Goal: Find specific page/section: Find specific page/section

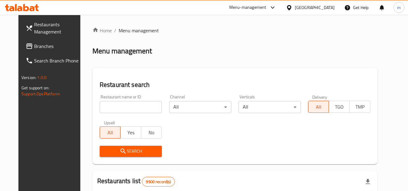
click at [291, 7] on icon at bounding box center [289, 7] width 4 height 5
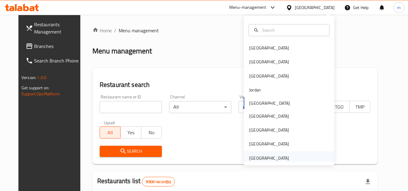
click at [270, 160] on div "[GEOGRAPHIC_DATA]" at bounding box center [269, 158] width 40 height 7
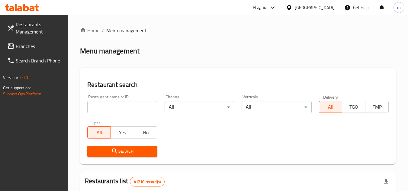
click at [41, 42] on link "Branches" at bounding box center [35, 46] width 66 height 15
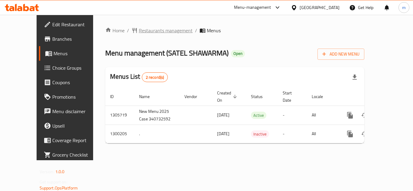
click at [143, 29] on span "Restaurants management" at bounding box center [166, 30] width 54 height 7
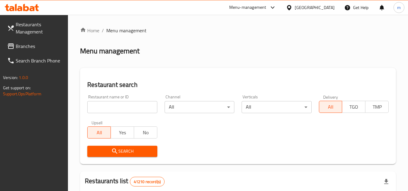
click at [122, 109] on input "search" at bounding box center [122, 107] width 70 height 12
paste input "697135"
type input "697135"
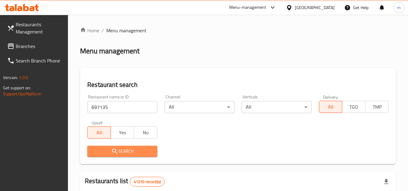
click at [113, 151] on icon "submit" at bounding box center [114, 151] width 7 height 7
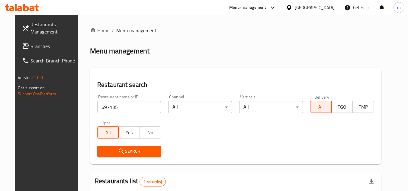
scroll to position [78, 0]
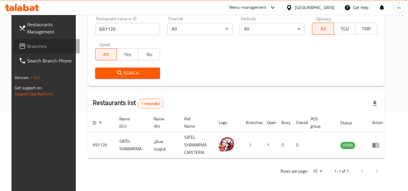
click at [27, 44] on span "Branches" at bounding box center [51, 46] width 48 height 7
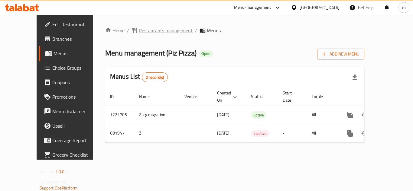
click at [152, 31] on span "Restaurants management" at bounding box center [166, 30] width 54 height 7
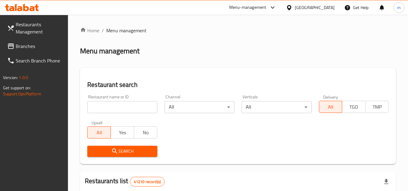
click at [101, 107] on input "search" at bounding box center [122, 107] width 70 height 12
paste input "642697"
type input "642697"
click at [112, 151] on icon "submit" at bounding box center [114, 151] width 7 height 7
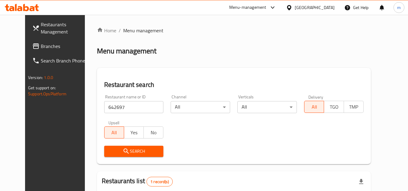
scroll to position [73, 0]
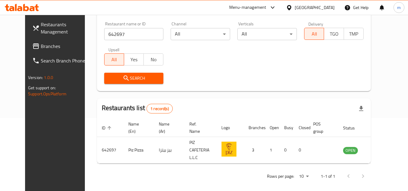
drag, startPoint x: 123, startPoint y: 35, endPoint x: 91, endPoint y: 41, distance: 32.8
click at [123, 35] on input "642697" at bounding box center [134, 34] width 60 height 12
click at [41, 48] on span "Branches" at bounding box center [65, 46] width 48 height 7
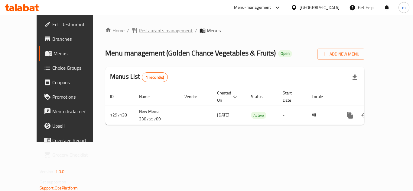
click at [144, 34] on span "Restaurants management" at bounding box center [166, 30] width 54 height 7
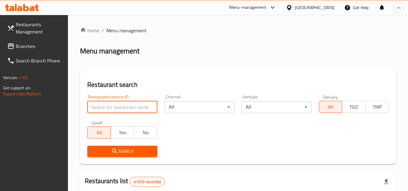
click at [114, 105] on input "search" at bounding box center [122, 107] width 70 height 12
paste input "700383"
type input "700383"
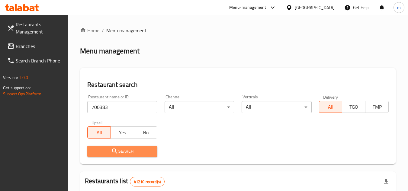
click at [102, 152] on span "Search" at bounding box center [122, 152] width 60 height 8
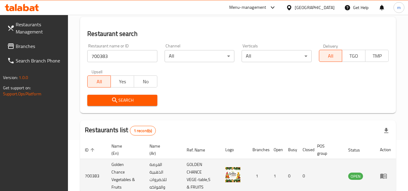
scroll to position [86, 0]
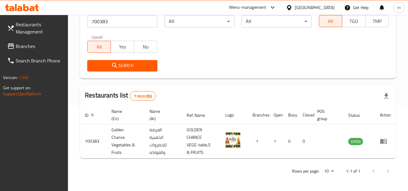
click at [31, 47] on span "Branches" at bounding box center [40, 46] width 48 height 7
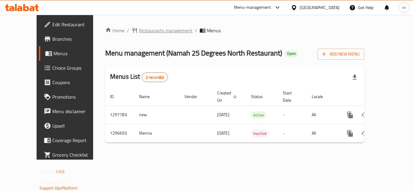
click at [149, 29] on span "Restaurants management" at bounding box center [166, 30] width 54 height 7
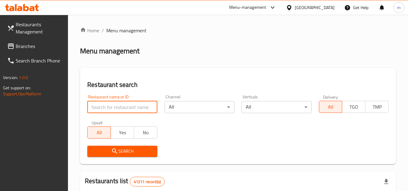
click at [118, 107] on input "search" at bounding box center [122, 107] width 70 height 12
paste input "700143/"
type input "700143"
click at [125, 152] on span "Search" at bounding box center [122, 152] width 60 height 8
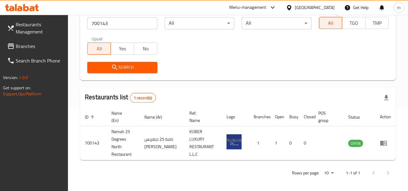
scroll to position [86, 0]
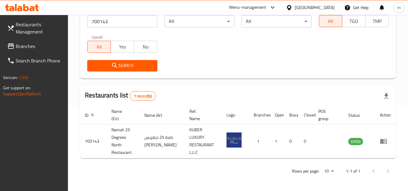
click at [19, 45] on span "Branches" at bounding box center [40, 46] width 48 height 7
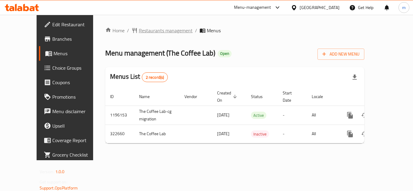
click at [161, 28] on span "Restaurants management" at bounding box center [166, 30] width 54 height 7
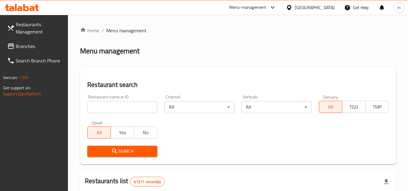
click at [105, 113] on input "search" at bounding box center [122, 107] width 70 height 12
paste input "629579"
type input "629579"
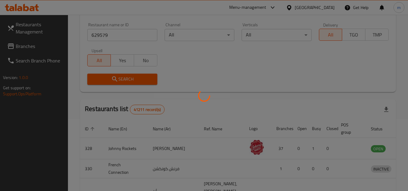
scroll to position [73, 0]
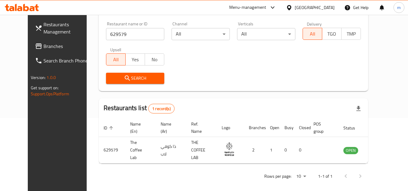
click at [44, 44] on span "Branches" at bounding box center [68, 46] width 48 height 7
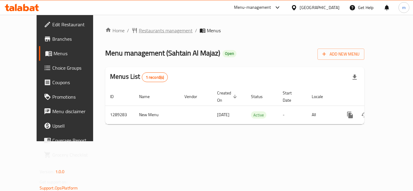
click at [150, 34] on span "Restaurants management" at bounding box center [166, 30] width 54 height 7
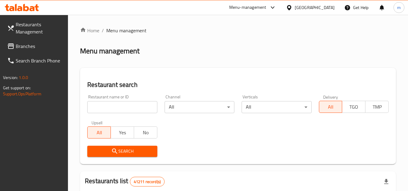
click at [130, 102] on input "search" at bounding box center [122, 107] width 70 height 12
paste input "697606"
type input "697606"
drag, startPoint x: 113, startPoint y: 158, endPoint x: 115, endPoint y: 154, distance: 3.9
click at [113, 158] on div "Search" at bounding box center [122, 151] width 77 height 18
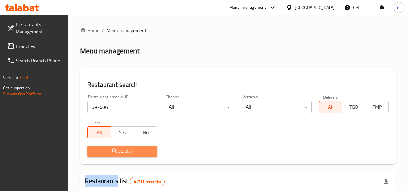
click at [116, 152] on icon "submit" at bounding box center [114, 151] width 5 height 5
click at [116, 152] on div at bounding box center [204, 95] width 408 height 191
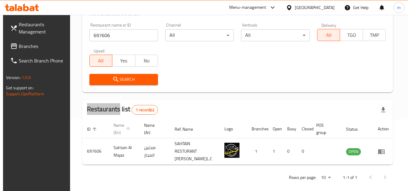
scroll to position [73, 0]
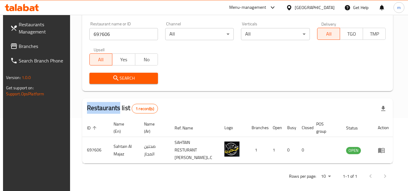
click at [22, 49] on span "Branches" at bounding box center [43, 46] width 48 height 7
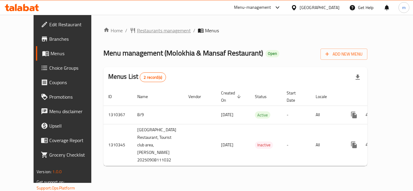
click at [139, 30] on span "Restaurants management" at bounding box center [164, 30] width 54 height 7
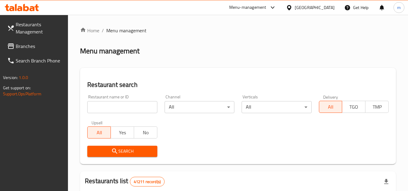
click at [111, 107] on input "search" at bounding box center [122, 107] width 70 height 12
paste input "705429"
type input "705429"
click at [127, 149] on span "Search" at bounding box center [122, 152] width 60 height 8
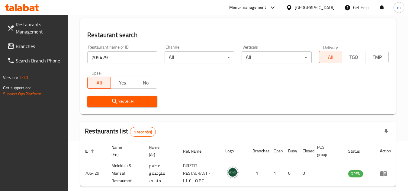
scroll to position [78, 0]
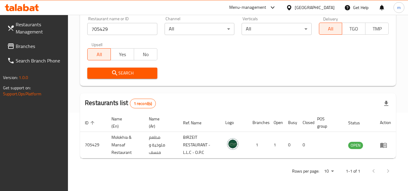
click at [298, 3] on div "[GEOGRAPHIC_DATA]" at bounding box center [310, 7] width 58 height 15
click at [300, 8] on div "[GEOGRAPHIC_DATA]" at bounding box center [315, 7] width 40 height 7
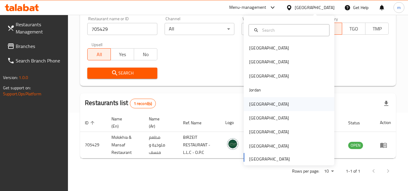
click at [249, 103] on div "Kuwait" at bounding box center [269, 104] width 40 height 7
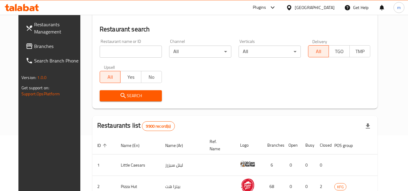
scroll to position [78, 0]
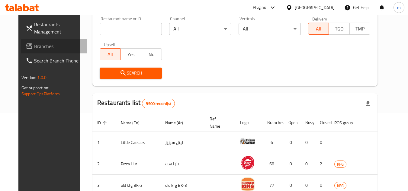
click at [35, 45] on span "Branches" at bounding box center [58, 46] width 48 height 7
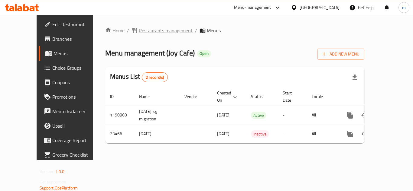
click at [139, 32] on span "Restaurants management" at bounding box center [166, 30] width 54 height 7
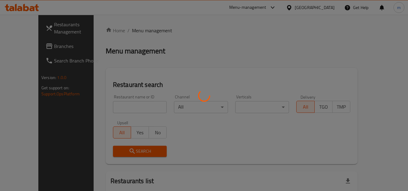
click at [136, 107] on div at bounding box center [204, 95] width 408 height 191
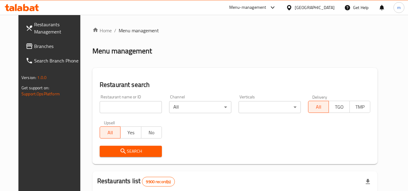
click at [136, 107] on input "search" at bounding box center [131, 107] width 62 height 12
paste input "12367"
type input "12367"
click at [137, 152] on span "Search" at bounding box center [131, 152] width 53 height 8
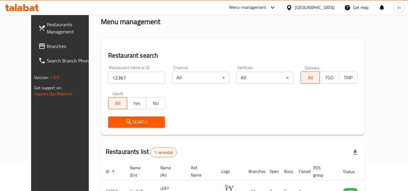
scroll to position [73, 0]
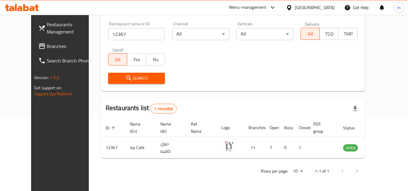
click at [31, 132] on div "Restaurants Management Branches Search Branch Phone Version: 1.0.0 Get support …" at bounding box center [65, 110] width 68 height 191
click at [35, 124] on div "Restaurants Management Branches Search Branch Phone Version: 1.0.0 Get support …" at bounding box center [65, 110] width 68 height 191
click at [291, 6] on icon at bounding box center [289, 7] width 4 height 5
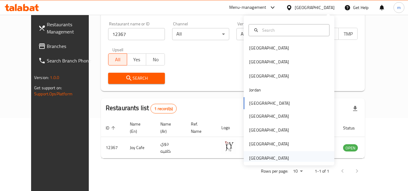
click at [259, 158] on div "[GEOGRAPHIC_DATA]" at bounding box center [269, 158] width 40 height 7
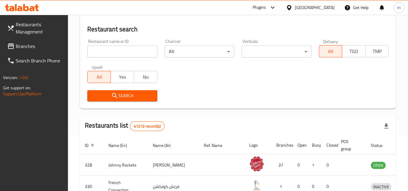
scroll to position [73, 0]
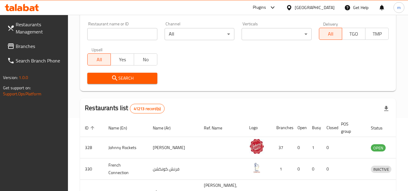
click at [40, 47] on span "Branches" at bounding box center [40, 46] width 48 height 7
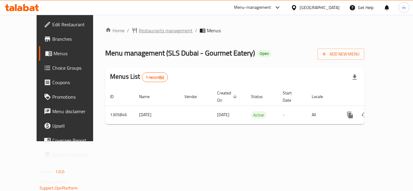
click at [148, 32] on span "Restaurants management" at bounding box center [166, 30] width 54 height 7
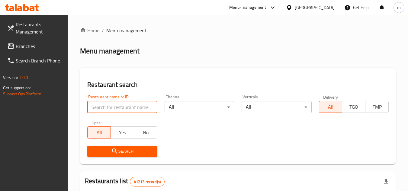
click at [123, 110] on input "search" at bounding box center [122, 107] width 70 height 12
paste input "703859"
type input "703859"
click at [117, 151] on icon "submit" at bounding box center [114, 151] width 7 height 7
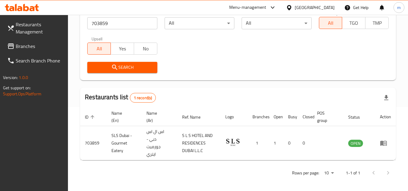
scroll to position [86, 0]
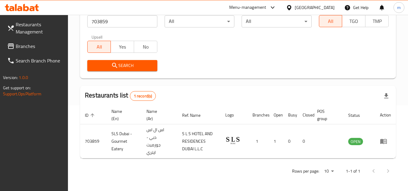
click at [31, 45] on span "Branches" at bounding box center [40, 46] width 48 height 7
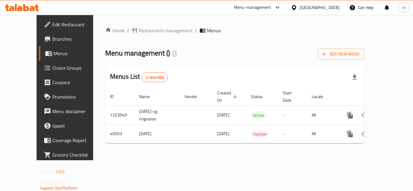
click at [145, 35] on div "Home / Restaurants management / Menus Menu management ( ) Add New Menu Menus Li…" at bounding box center [234, 88] width 259 height 122
click at [145, 32] on span "Restaurants management" at bounding box center [166, 30] width 54 height 7
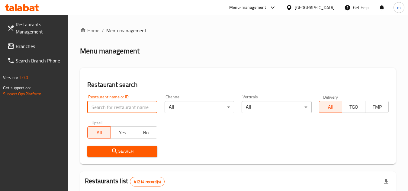
click at [135, 108] on input "search" at bounding box center [122, 107] width 70 height 12
paste input "20883"
type input "20883"
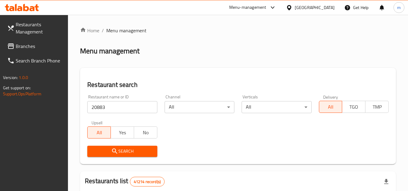
click at [139, 150] on span "Search" at bounding box center [122, 152] width 60 height 8
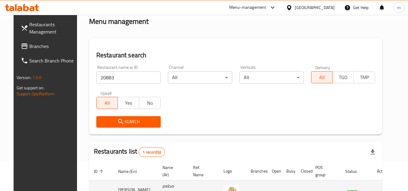
scroll to position [73, 0]
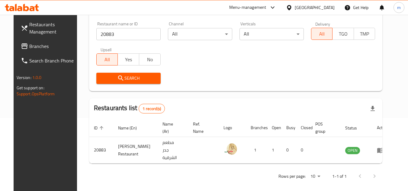
click at [21, 47] on icon at bounding box center [24, 46] width 7 height 7
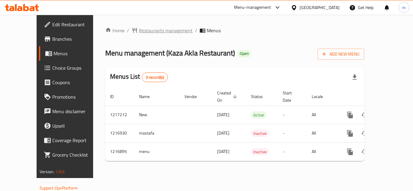
click at [162, 29] on span "Restaurants management" at bounding box center [166, 30] width 54 height 7
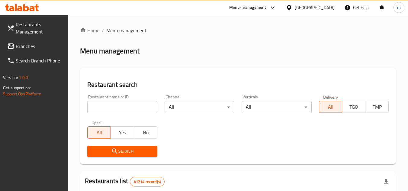
click at [130, 106] on input "search" at bounding box center [122, 107] width 70 height 12
paste input "672544"
type input "672544"
click at [139, 152] on span "Search" at bounding box center [122, 152] width 60 height 8
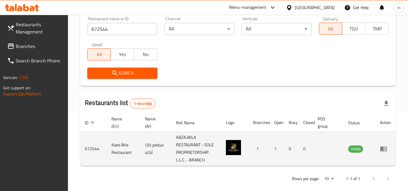
scroll to position [86, 0]
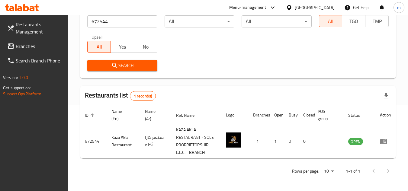
click at [40, 47] on span "Branches" at bounding box center [40, 46] width 48 height 7
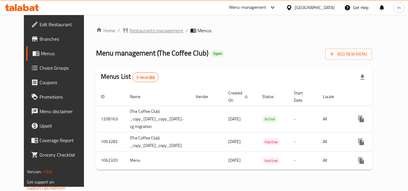
click at [151, 30] on span "Restaurants management" at bounding box center [157, 30] width 54 height 7
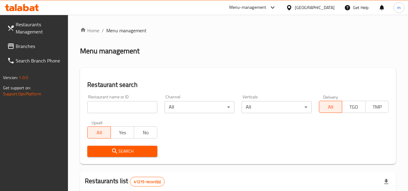
click at [138, 113] on div "Restaurant name or ID Restaurant name or ID" at bounding box center [122, 104] width 77 height 26
click at [136, 105] on input "search" at bounding box center [122, 107] width 70 height 12
paste input "17853"
type input "17853"
click at [113, 156] on button "Search" at bounding box center [122, 151] width 70 height 11
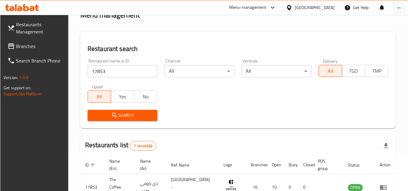
scroll to position [73, 0]
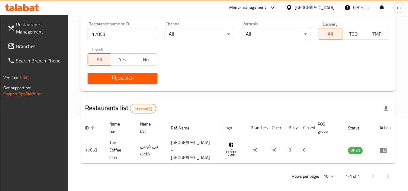
click at [32, 48] on span "Branches" at bounding box center [40, 46] width 48 height 7
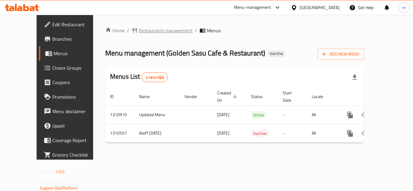
click at [139, 33] on span "Restaurants management" at bounding box center [166, 30] width 54 height 7
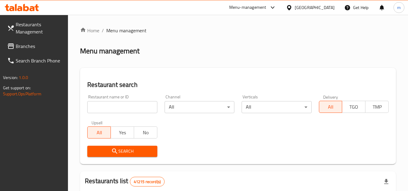
click at [125, 108] on input "search" at bounding box center [122, 107] width 70 height 12
paste input "705488"
type input "705488"
click at [114, 152] on icon "submit" at bounding box center [114, 151] width 7 height 7
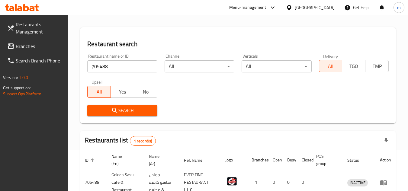
scroll to position [78, 0]
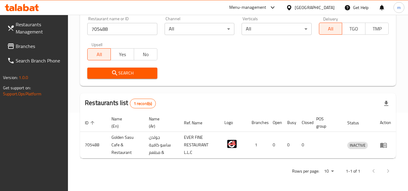
click at [289, 8] on icon at bounding box center [289, 7] width 4 height 5
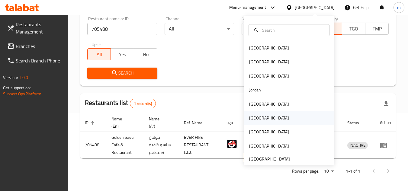
click at [249, 118] on div "[GEOGRAPHIC_DATA]" at bounding box center [269, 118] width 40 height 7
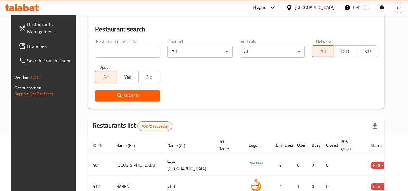
scroll to position [78, 0]
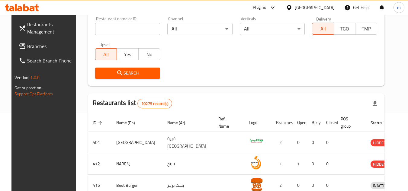
click at [42, 44] on span "Branches" at bounding box center [51, 46] width 48 height 7
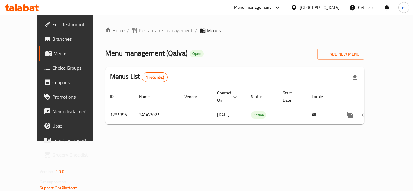
click at [143, 30] on span "Restaurants management" at bounding box center [166, 30] width 54 height 7
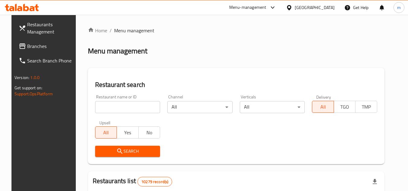
click at [127, 105] on input "search" at bounding box center [127, 107] width 65 height 12
paste input "695918"
type input "695918"
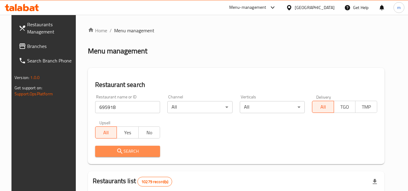
click at [106, 154] on span "Search" at bounding box center [128, 152] width 56 height 8
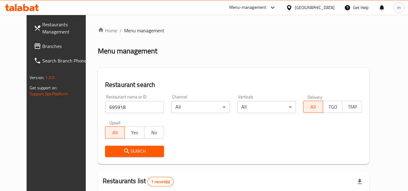
click at [110, 150] on span "Search" at bounding box center [134, 152] width 49 height 8
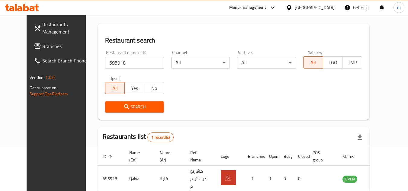
scroll to position [73, 0]
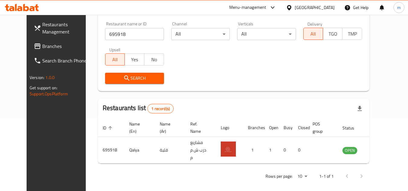
click at [295, 8] on div at bounding box center [290, 7] width 9 height 7
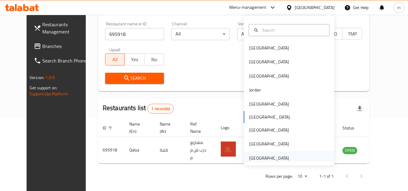
click at [258, 156] on div "[GEOGRAPHIC_DATA]" at bounding box center [269, 158] width 40 height 7
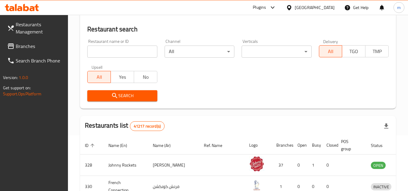
scroll to position [73, 0]
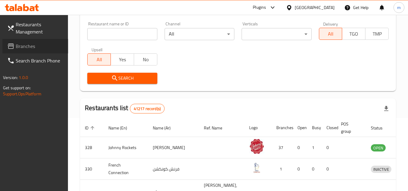
click at [35, 47] on span "Branches" at bounding box center [40, 46] width 48 height 7
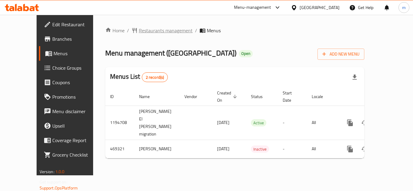
click at [139, 28] on span "Restaurants management" at bounding box center [166, 30] width 54 height 7
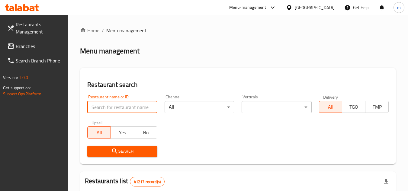
click at [113, 108] on input "search" at bounding box center [122, 107] width 70 height 12
paste input "/633577"
click at [95, 106] on input "/633577" at bounding box center [122, 107] width 70 height 12
type input "633577"
click at [119, 152] on span "Search" at bounding box center [122, 152] width 60 height 8
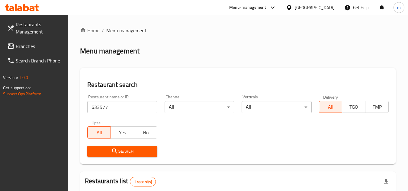
click at [32, 48] on span "Branches" at bounding box center [40, 46] width 48 height 7
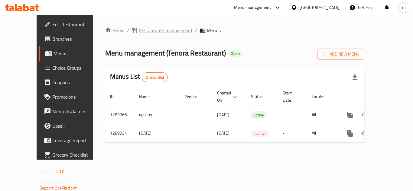
click at [147, 32] on span "Restaurants management" at bounding box center [166, 30] width 54 height 7
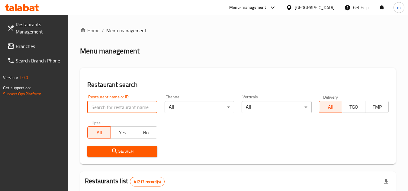
click at [125, 112] on input "search" at bounding box center [122, 107] width 70 height 12
paste input "697440"
type input "697440"
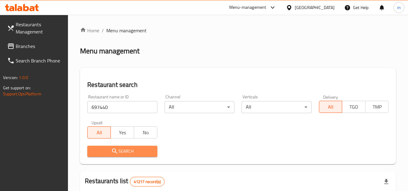
click at [118, 152] on icon "submit" at bounding box center [114, 151] width 7 height 7
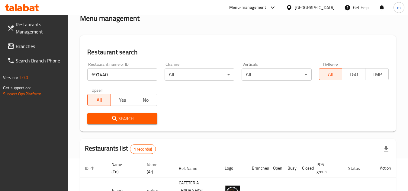
scroll to position [86, 0]
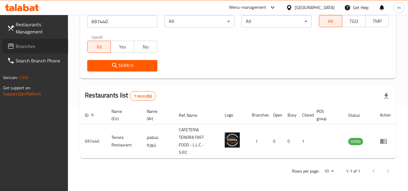
click at [25, 46] on span "Branches" at bounding box center [40, 46] width 48 height 7
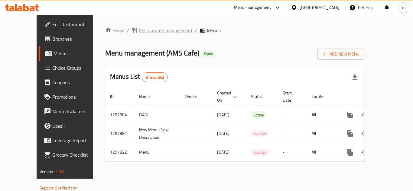
click at [149, 33] on span "Restaurants management" at bounding box center [166, 30] width 54 height 7
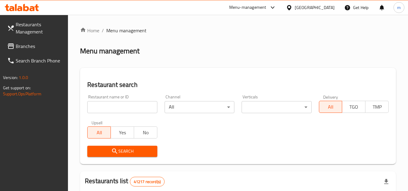
click at [124, 106] on input "search" at bounding box center [122, 107] width 70 height 12
paste input "700636"
type input "700636"
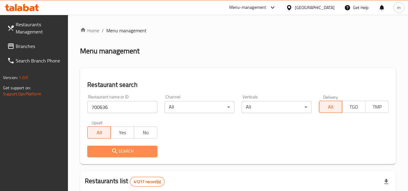
click at [110, 152] on span "Search" at bounding box center [122, 152] width 60 height 8
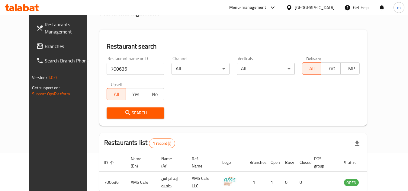
scroll to position [73, 0]
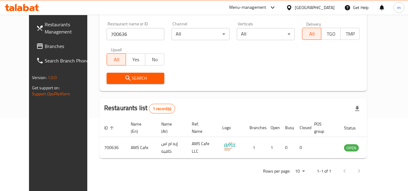
click at [301, 9] on div "[GEOGRAPHIC_DATA]" at bounding box center [315, 7] width 40 height 7
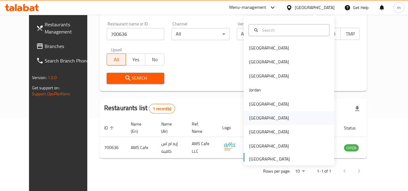
click at [257, 116] on div "Oman" at bounding box center [270, 118] width 50 height 14
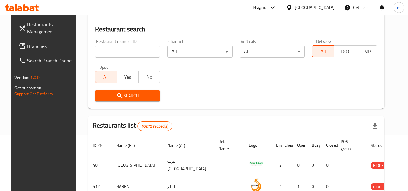
scroll to position [73, 0]
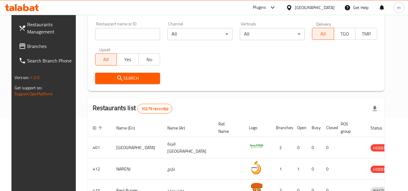
click at [29, 46] on span "Branches" at bounding box center [51, 46] width 48 height 7
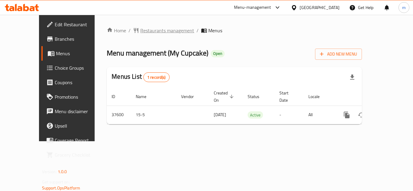
click at [144, 29] on span "Restaurants management" at bounding box center [167, 30] width 54 height 7
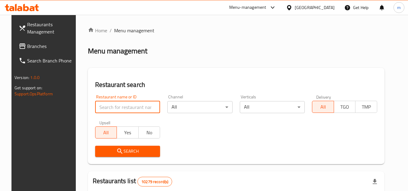
click at [114, 111] on input "search" at bounding box center [127, 107] width 65 height 12
paste input "19564"
type input "19564"
click at [120, 151] on span "Search" at bounding box center [128, 152] width 56 height 8
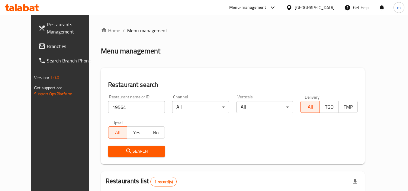
scroll to position [73, 0]
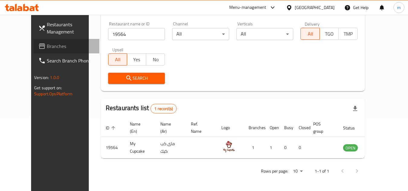
click at [47, 46] on span "Branches" at bounding box center [71, 46] width 48 height 7
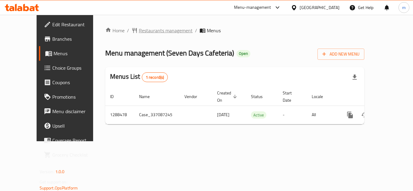
click at [157, 34] on span "Restaurants management" at bounding box center [166, 30] width 54 height 7
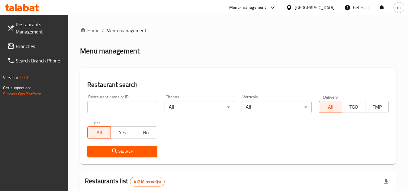
click at [122, 109] on input "search" at bounding box center [122, 107] width 70 height 12
paste input "697181"
type input "697181"
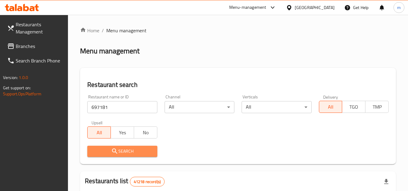
click at [125, 146] on button "Search" at bounding box center [122, 151] width 70 height 11
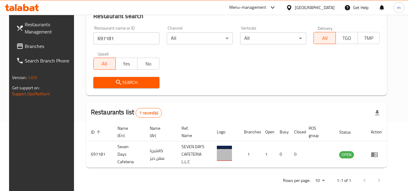
scroll to position [73, 0]
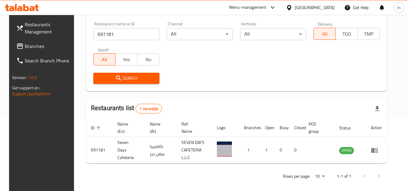
click at [27, 45] on span "Branches" at bounding box center [49, 46] width 48 height 7
